Goal: Find specific page/section: Find specific page/section

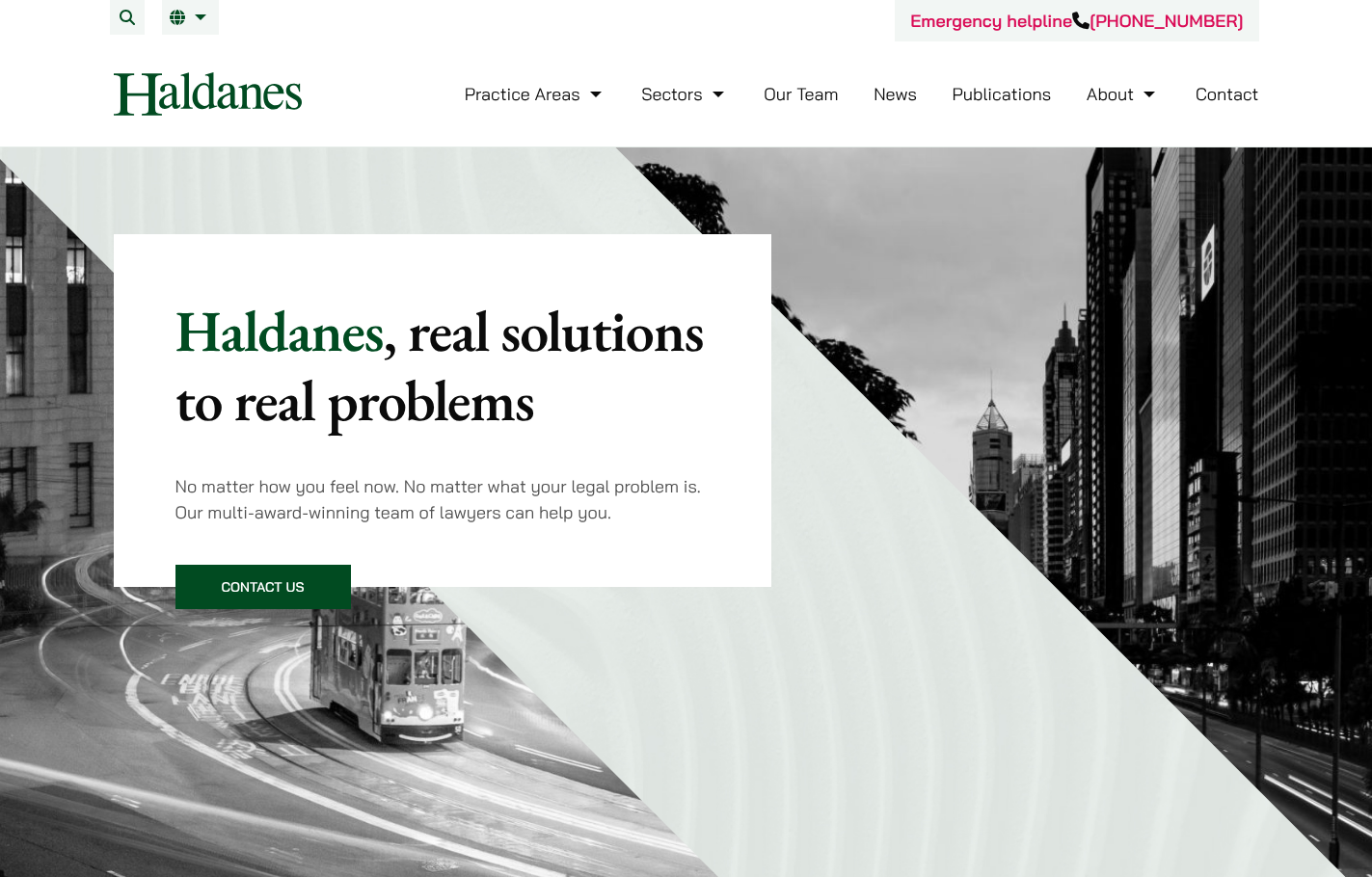
click at [788, 87] on link "Our Team" at bounding box center [801, 94] width 75 height 22
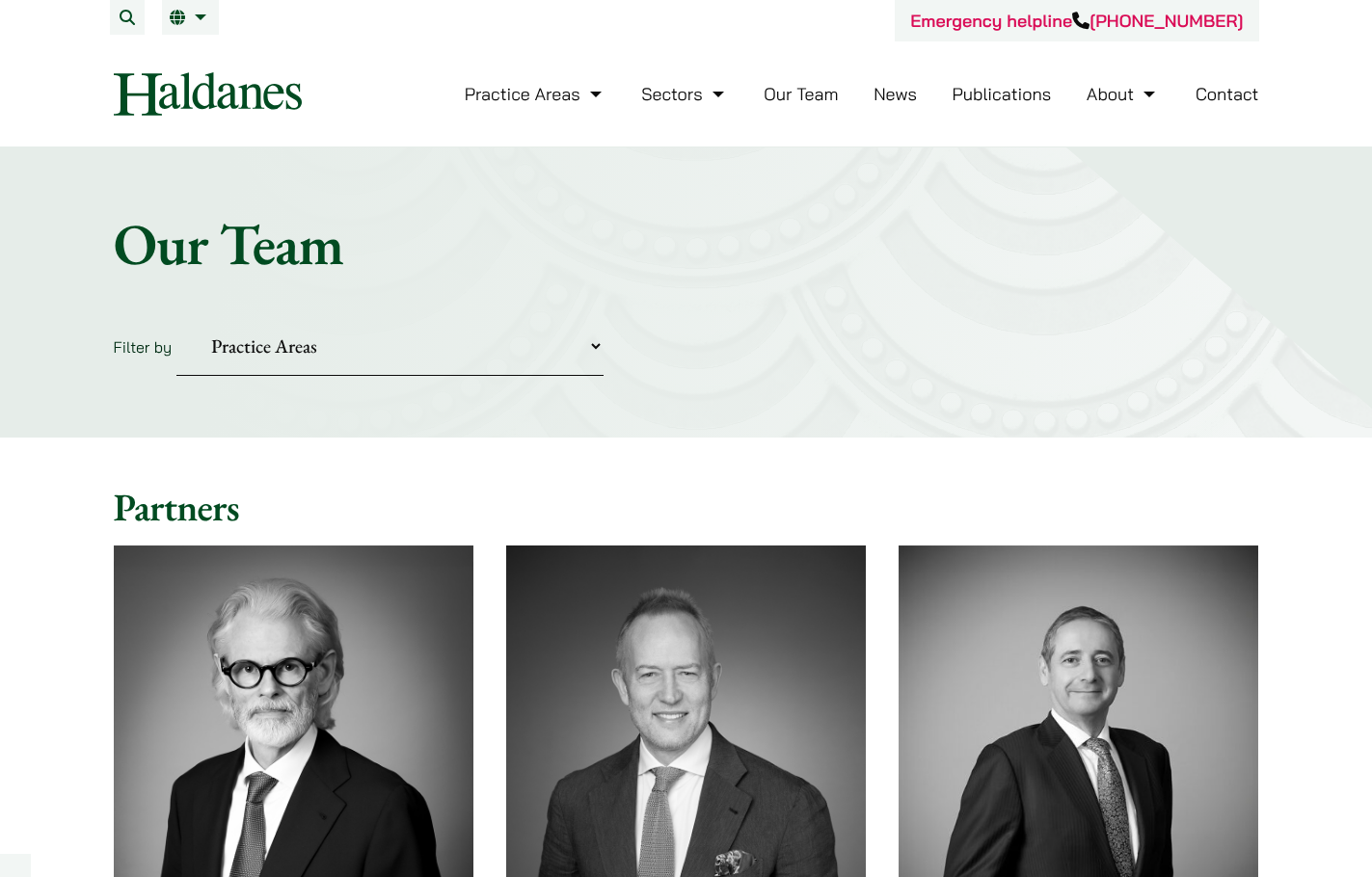
click at [260, 345] on select "Practice Areas Antitrust and Competition Civil Litigation & Dispute Resolution …" at bounding box center [390, 346] width 427 height 59
select select "intellectual-property"
click at [176, 317] on select "Practice Areas Antitrust and Competition Civil Litigation & Dispute Resolution …" at bounding box center [390, 346] width 427 height 59
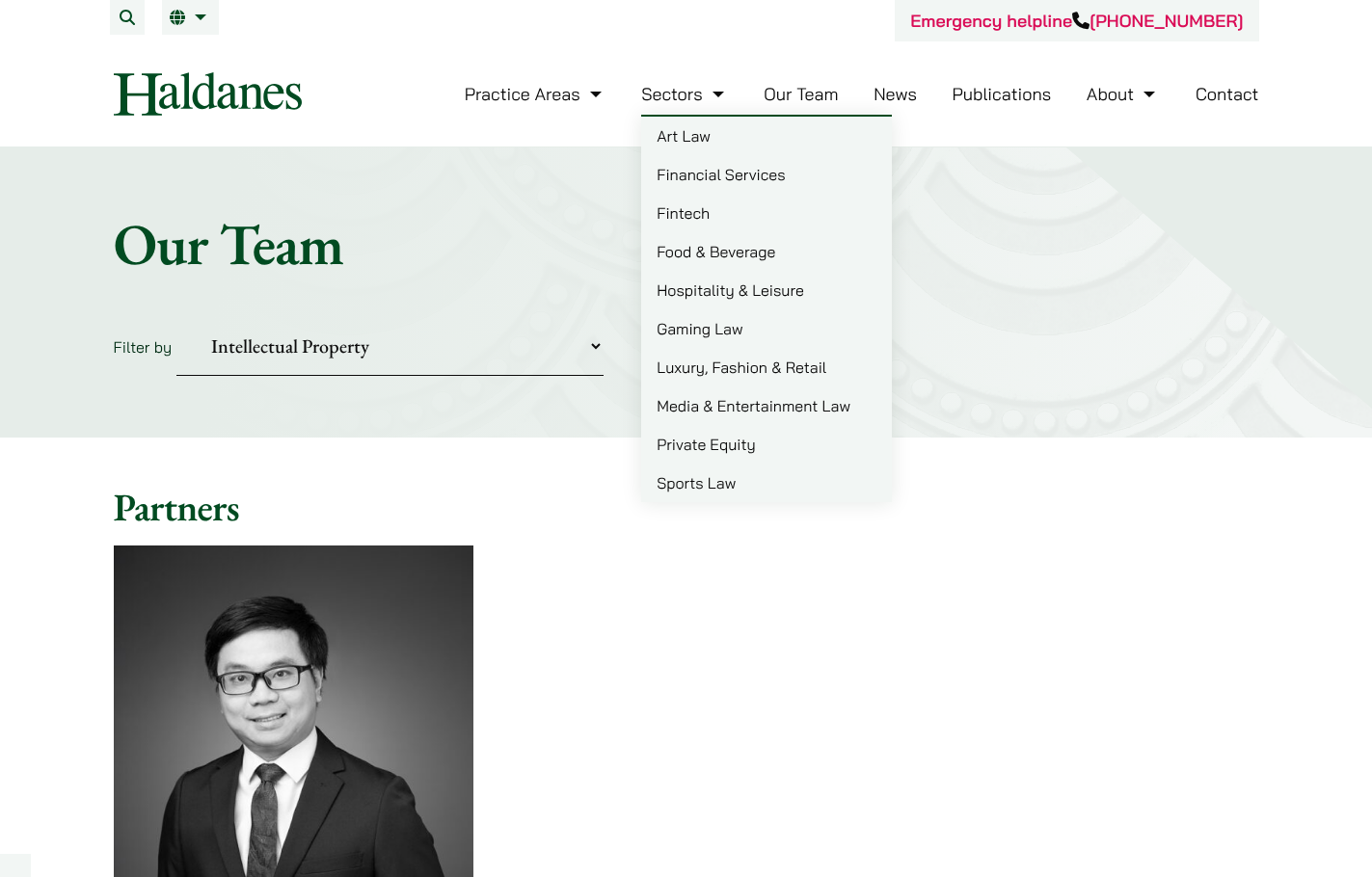
click at [775, 90] on link "Our Team" at bounding box center [801, 94] width 75 height 22
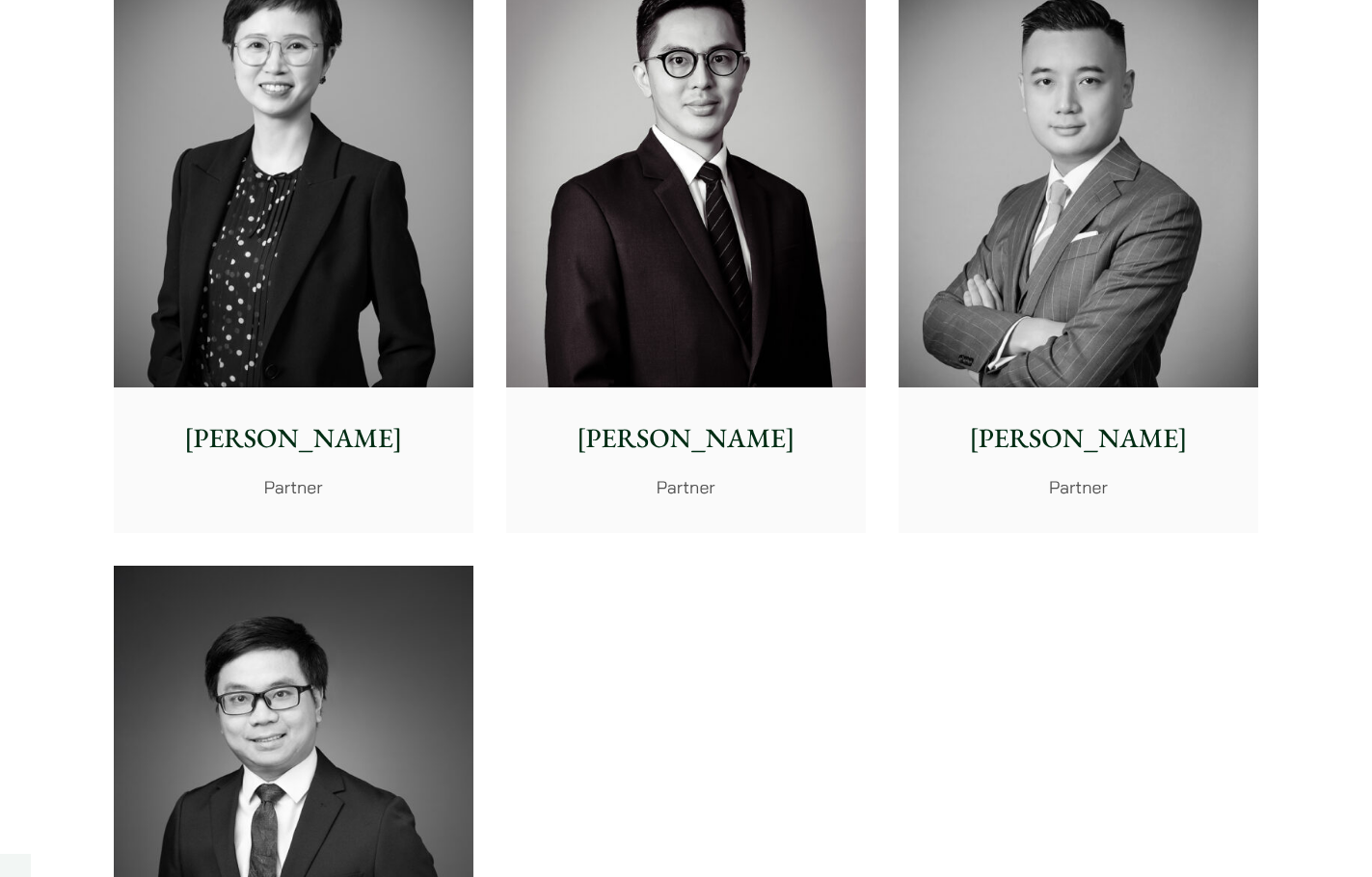
scroll to position [9059, 0]
